Goal: Information Seeking & Learning: Find contact information

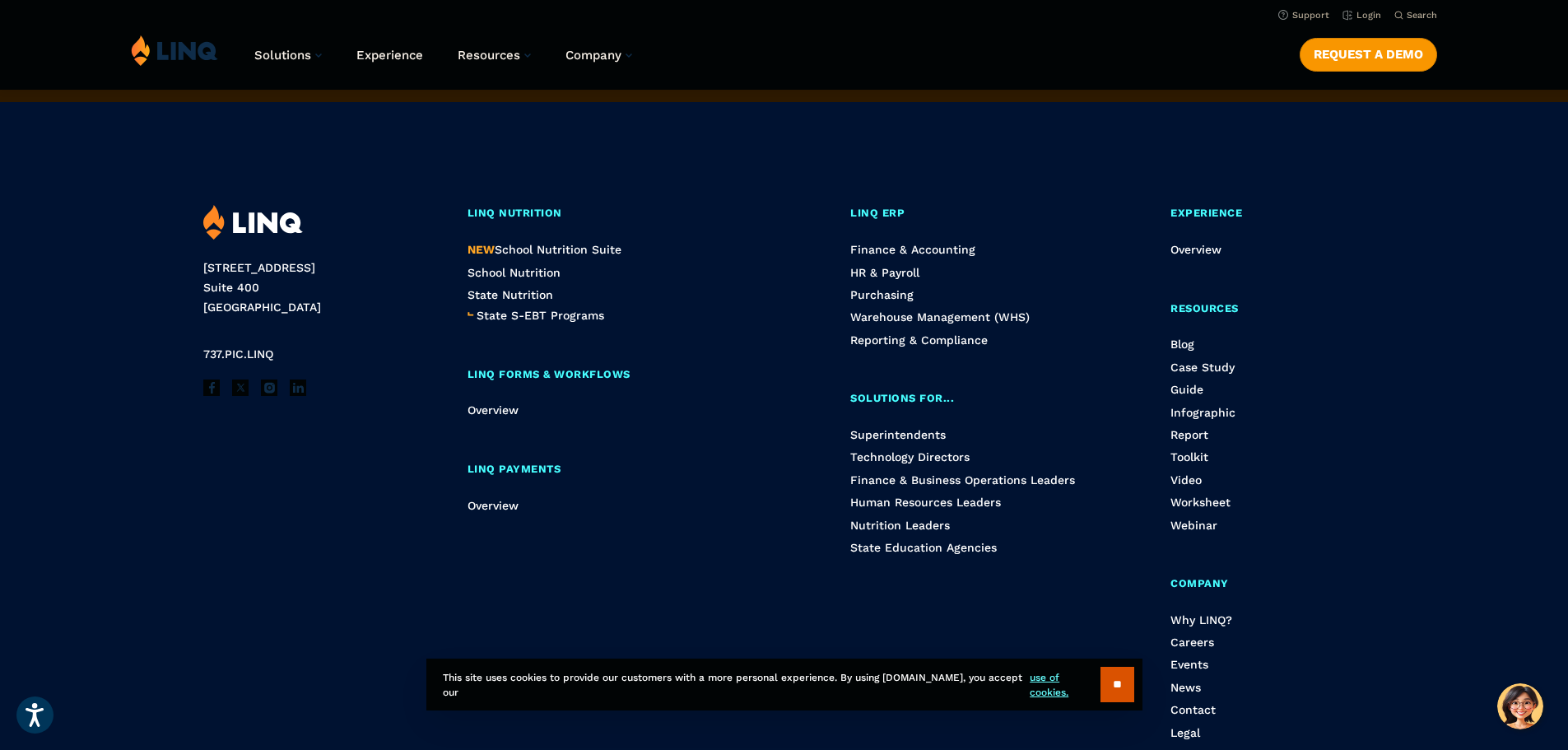
scroll to position [4152, 0]
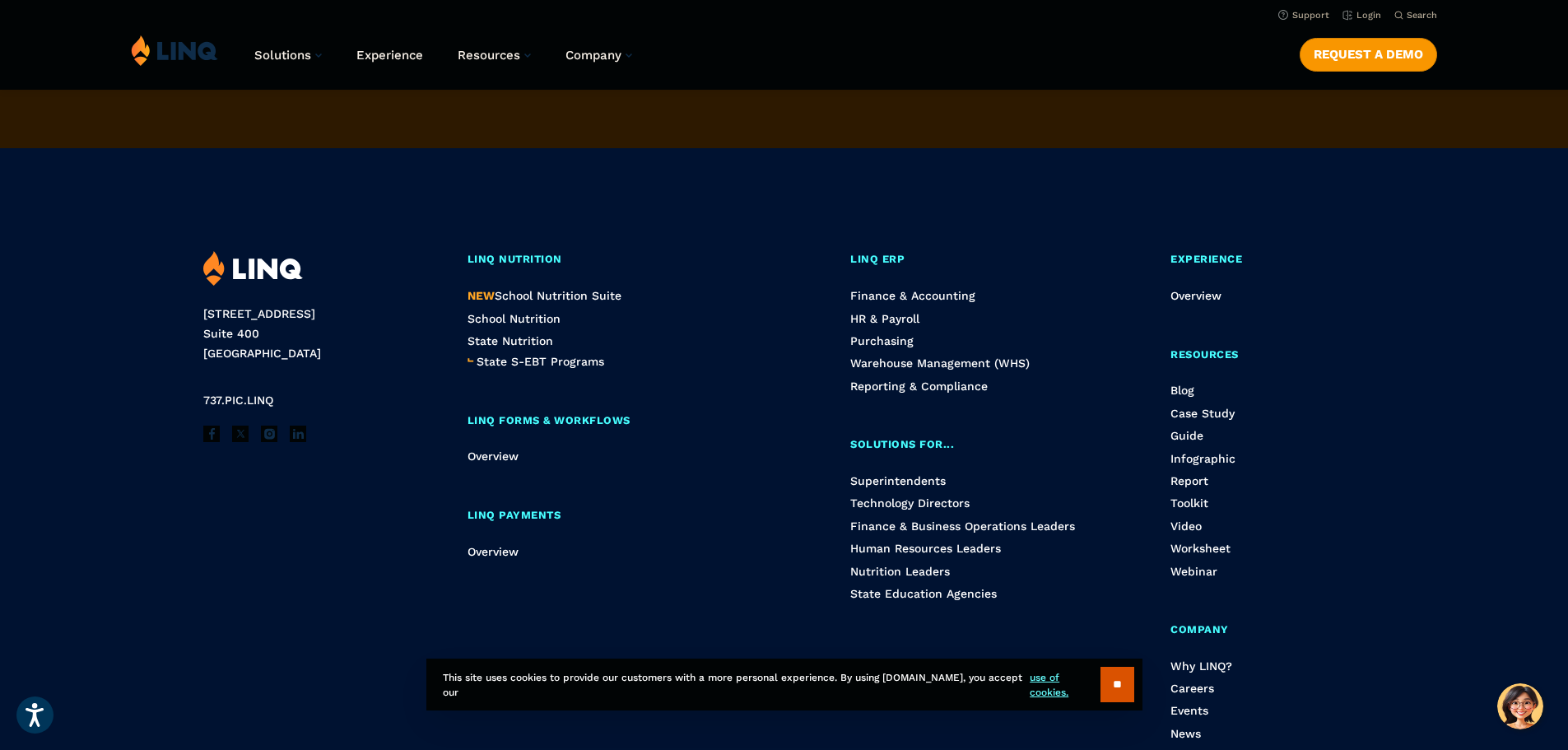
drag, startPoint x: 257, startPoint y: 327, endPoint x: 250, endPoint y: 317, distance: 12.2
click at [201, 315] on div "2801 Via Fortuna Suite 400 Austin, TX 78746 737.PIC.LINQ Facebook X Instagram L…" at bounding box center [784, 519] width 1306 height 742
copy address "2801 Via Fortuna Suite 400"
drag, startPoint x: 295, startPoint y: 360, endPoint x: 266, endPoint y: 358, distance: 29.1
click at [266, 358] on address "2801 Via Fortuna Suite 400 Austin, TX 78746" at bounding box center [316, 333] width 225 height 59
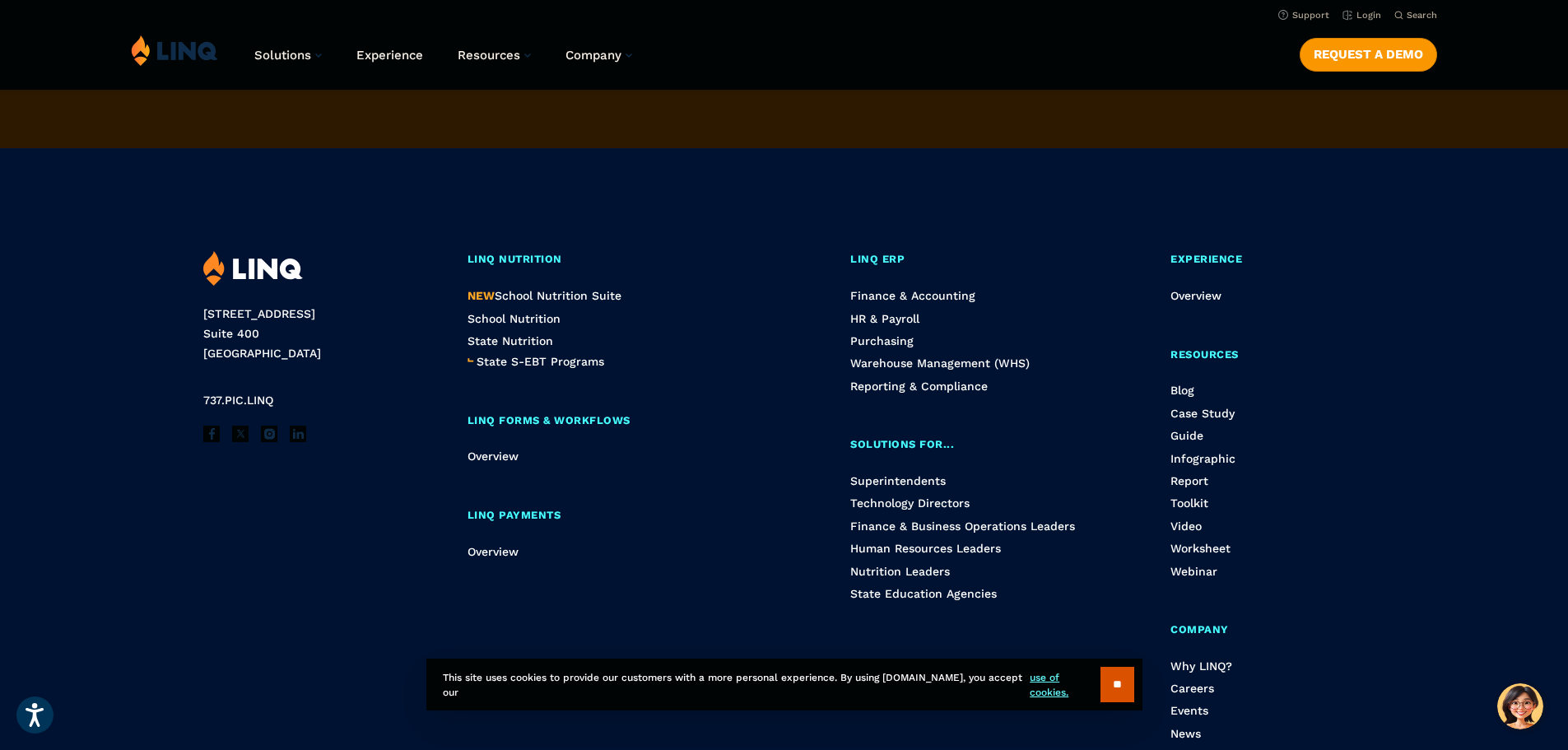
copy address "78746"
drag, startPoint x: 262, startPoint y: 402, endPoint x: 204, endPoint y: 401, distance: 58.0
click at [204, 401] on div "2801 Via Fortuna Suite 400 Austin, TX 78746 737.PIC.LINQ Facebook X Instagram L…" at bounding box center [316, 551] width 225 height 600
copy span "737.PIC.LINQ"
